Goal: Share content: Share content

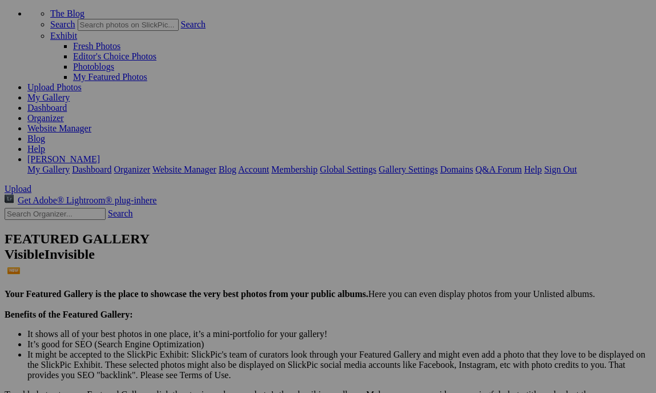
scroll to position [103, 0]
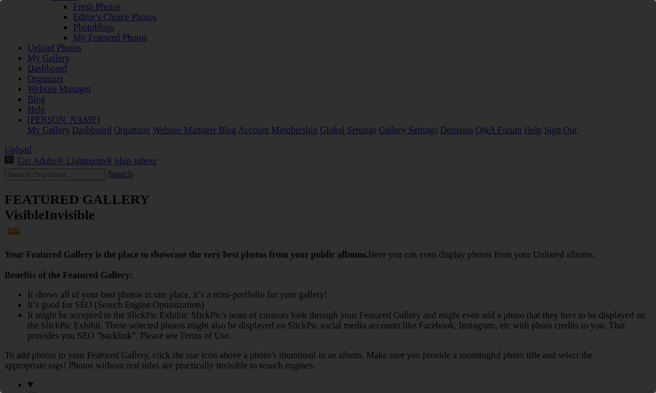
scroll to position [0, 0]
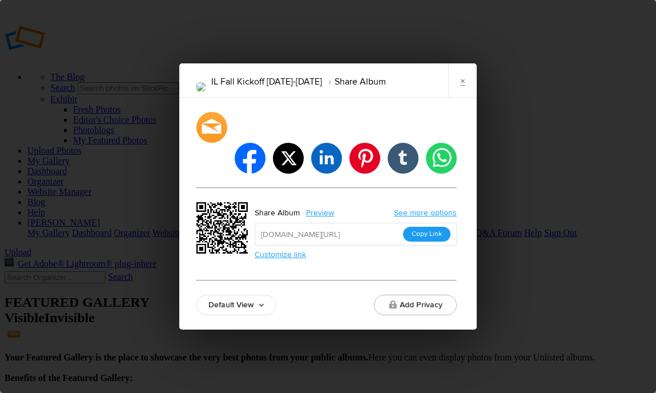
click at [428, 227] on button "Copy Link" at bounding box center [426, 234] width 47 height 15
click at [461, 96] on link "×" at bounding box center [462, 80] width 29 height 34
